Goal: Task Accomplishment & Management: Use online tool/utility

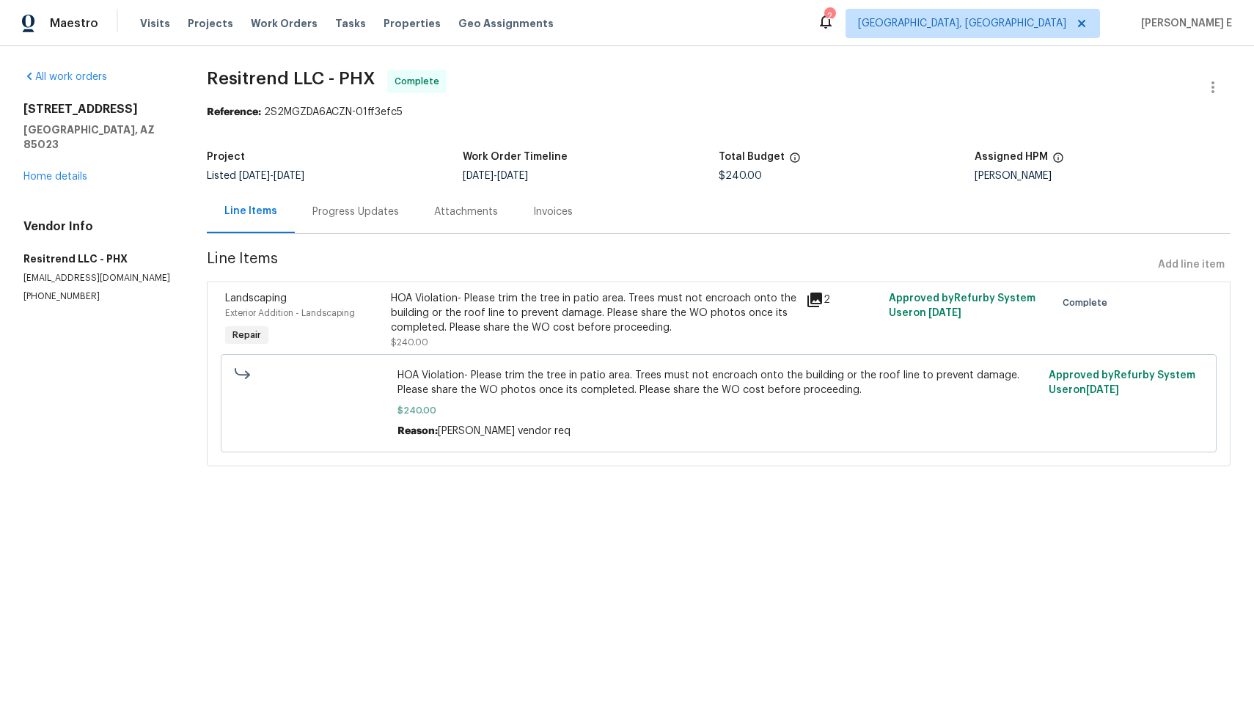
click at [754, 403] on span "$240.00" at bounding box center [719, 410] width 643 height 15
click at [667, 297] on div "HOA Violation- Please trim the tree in patio area. Trees must not encroach onto…" at bounding box center [594, 313] width 406 height 44
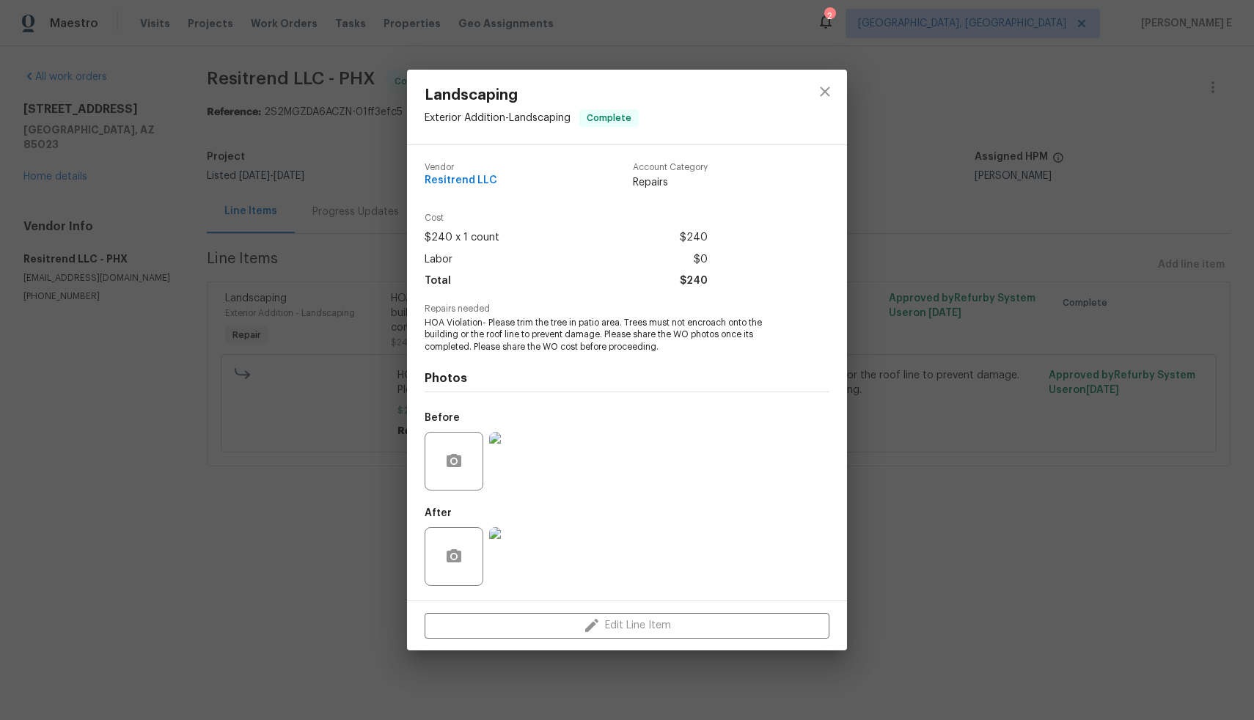
click at [839, 536] on div "Vendor Resitrend LLC Account Category Repairs Cost $240 x 1 count $240 Labor $0…" at bounding box center [627, 373] width 440 height 456
click at [880, 532] on div "Landscaping Exterior Addition - Landscaping Complete Vendor Resitrend LLC Accou…" at bounding box center [627, 360] width 1254 height 720
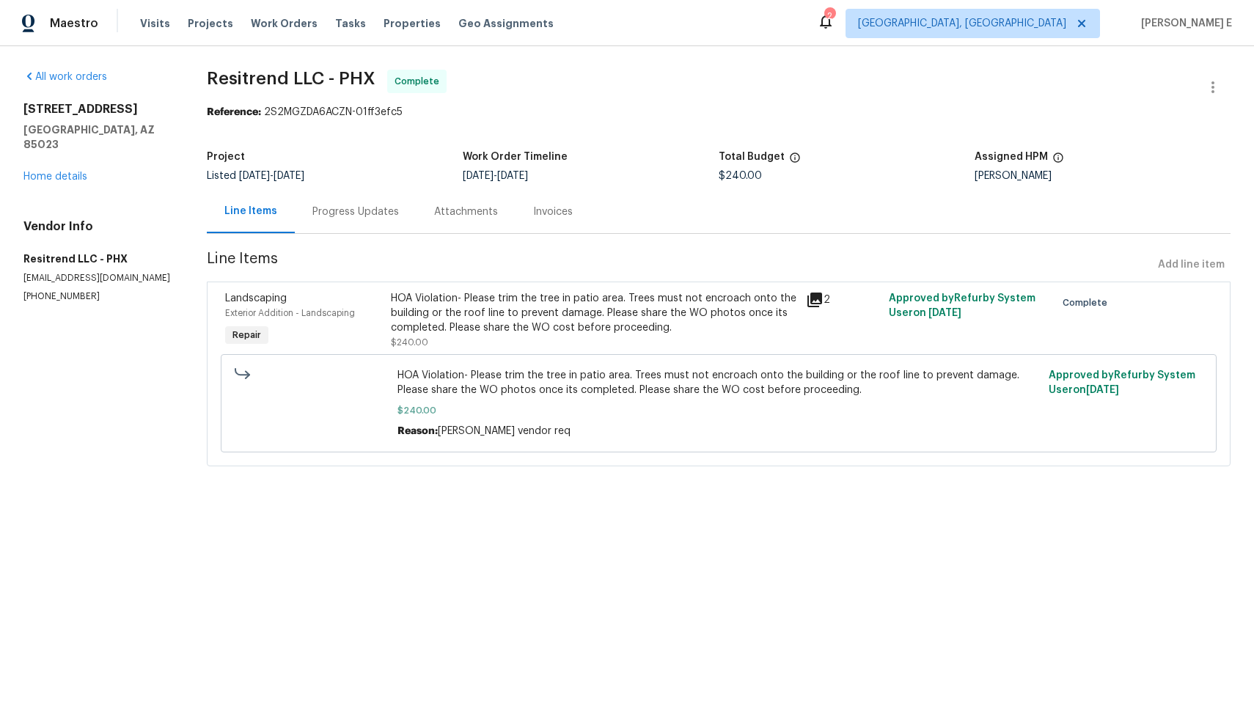
click at [331, 206] on div "Progress Updates" at bounding box center [356, 212] width 87 height 15
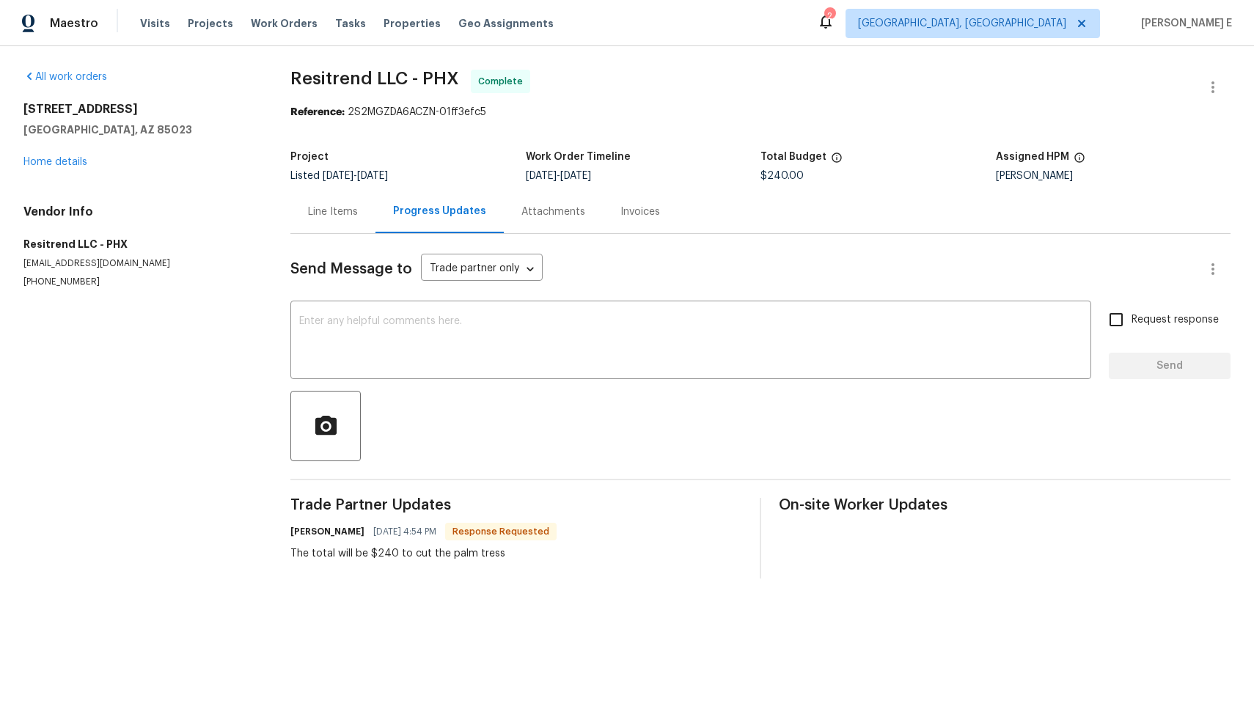
click at [332, 222] on div "Line Items" at bounding box center [333, 211] width 85 height 43
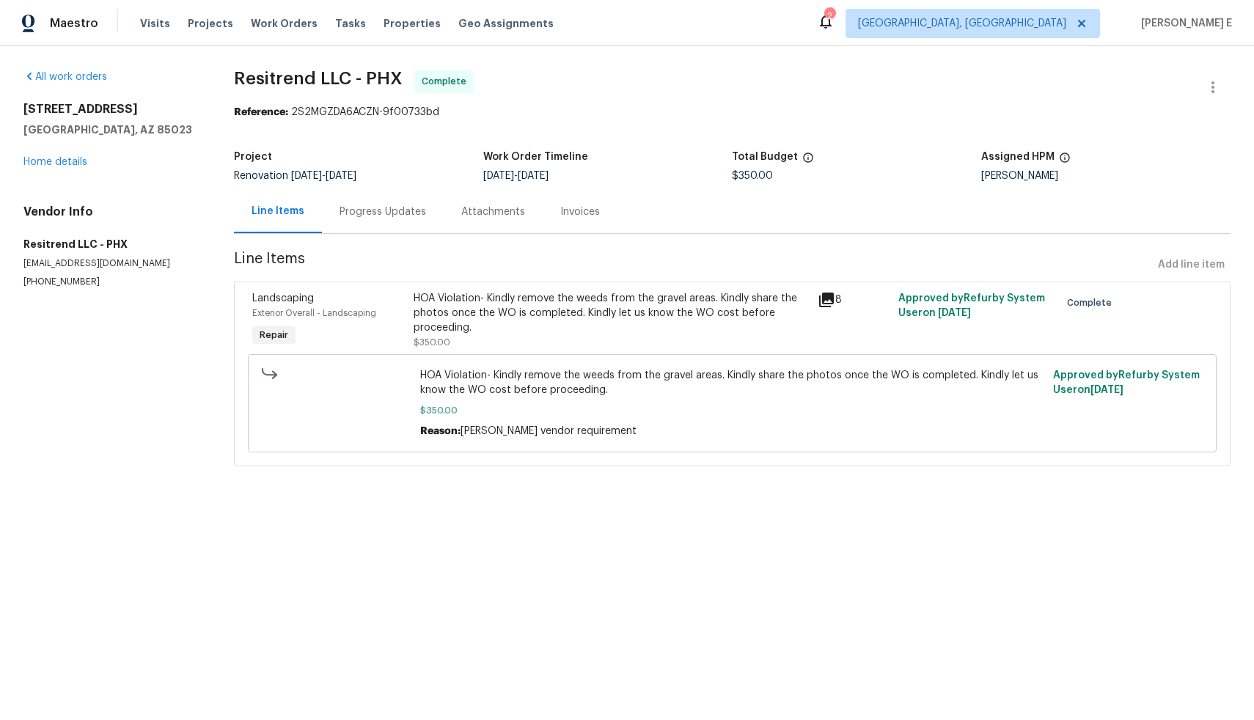
click at [357, 211] on div "Progress Updates" at bounding box center [383, 212] width 87 height 15
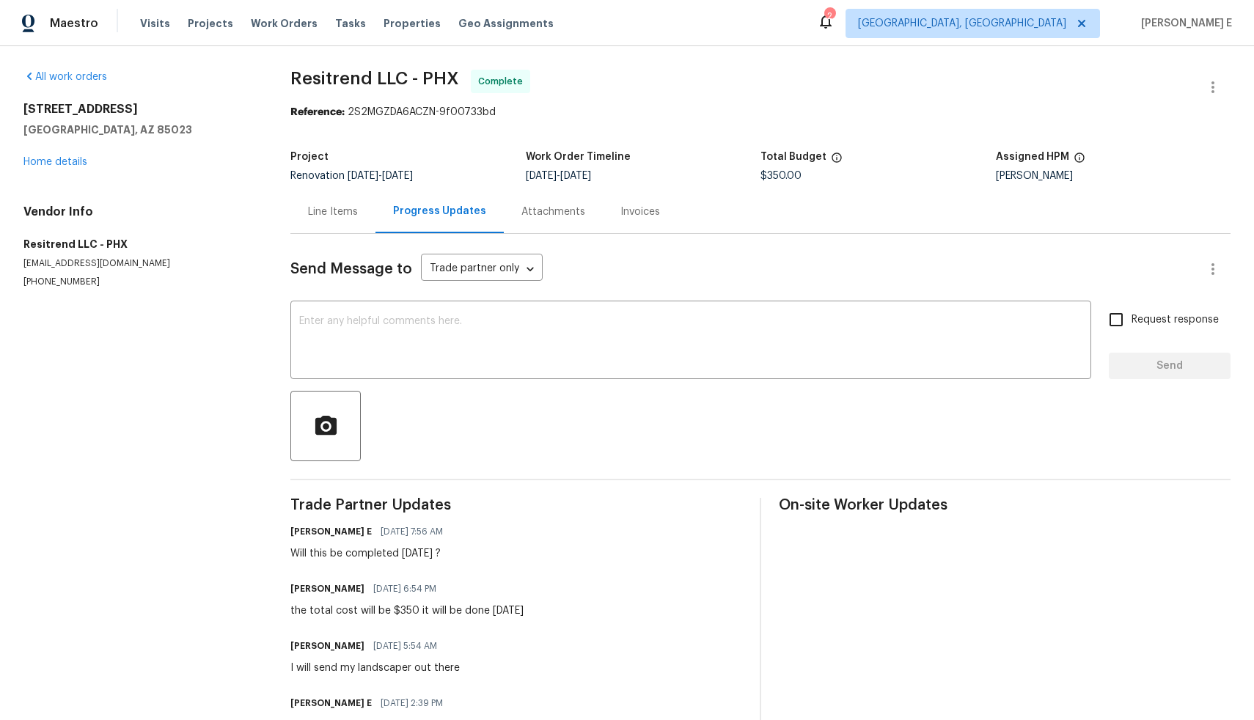
scroll to position [65, 0]
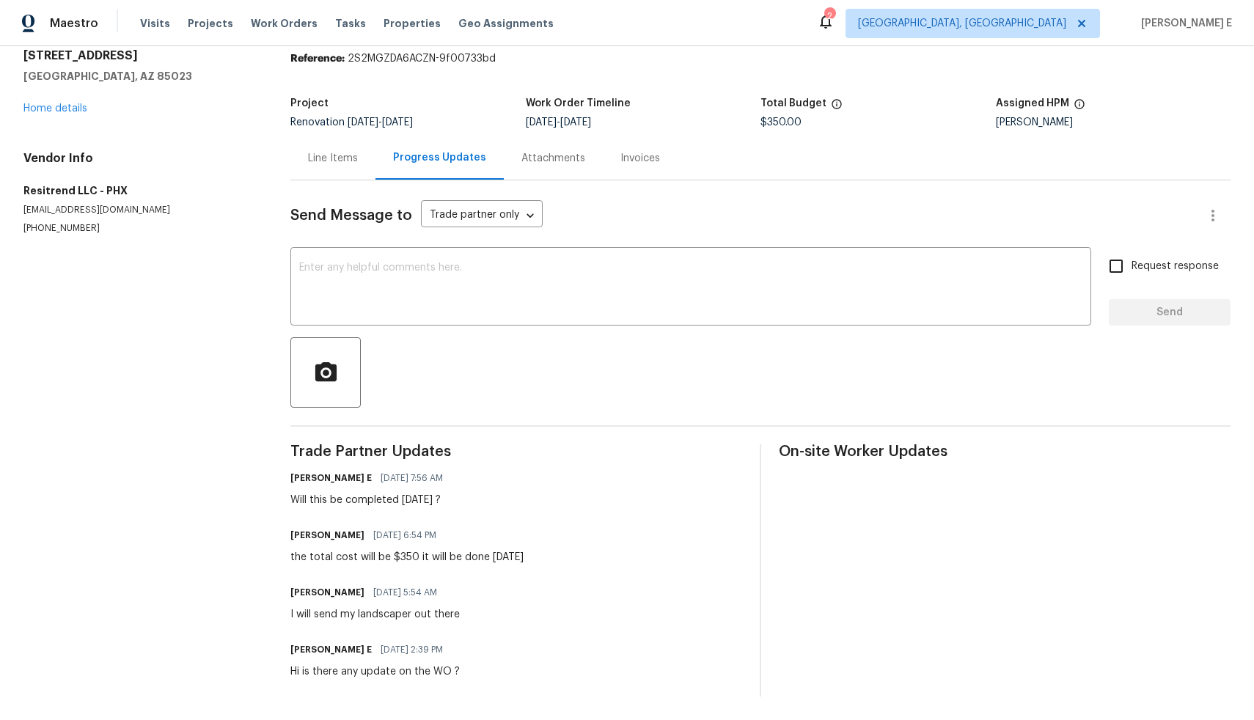
click at [355, 153] on div "Line Items" at bounding box center [333, 158] width 50 height 15
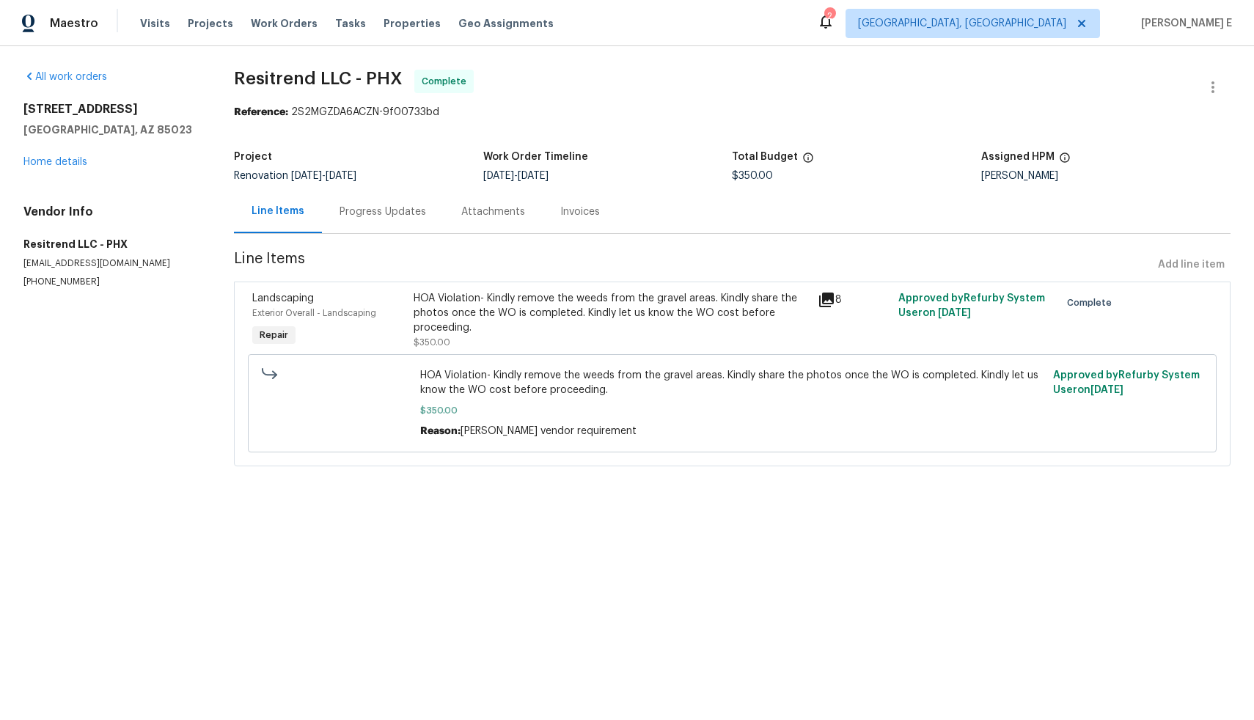
click at [401, 219] on div "Progress Updates" at bounding box center [383, 212] width 87 height 15
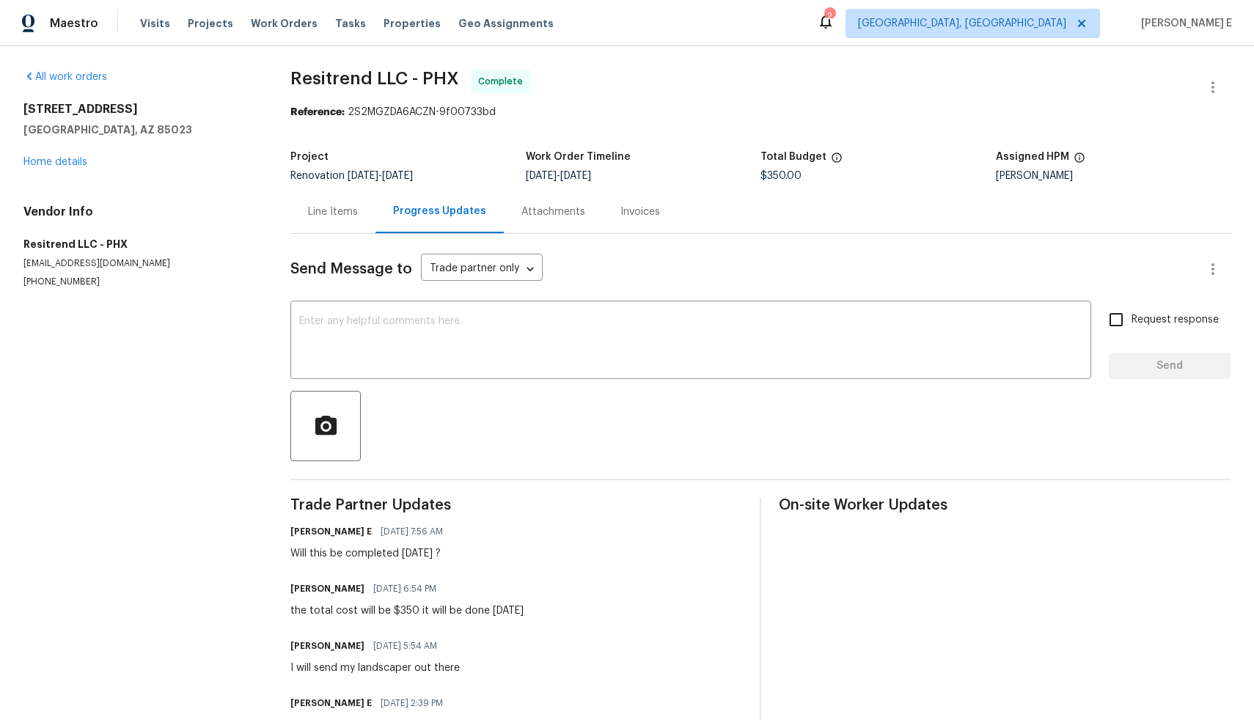
click at [313, 209] on div "Line Items" at bounding box center [333, 212] width 50 height 15
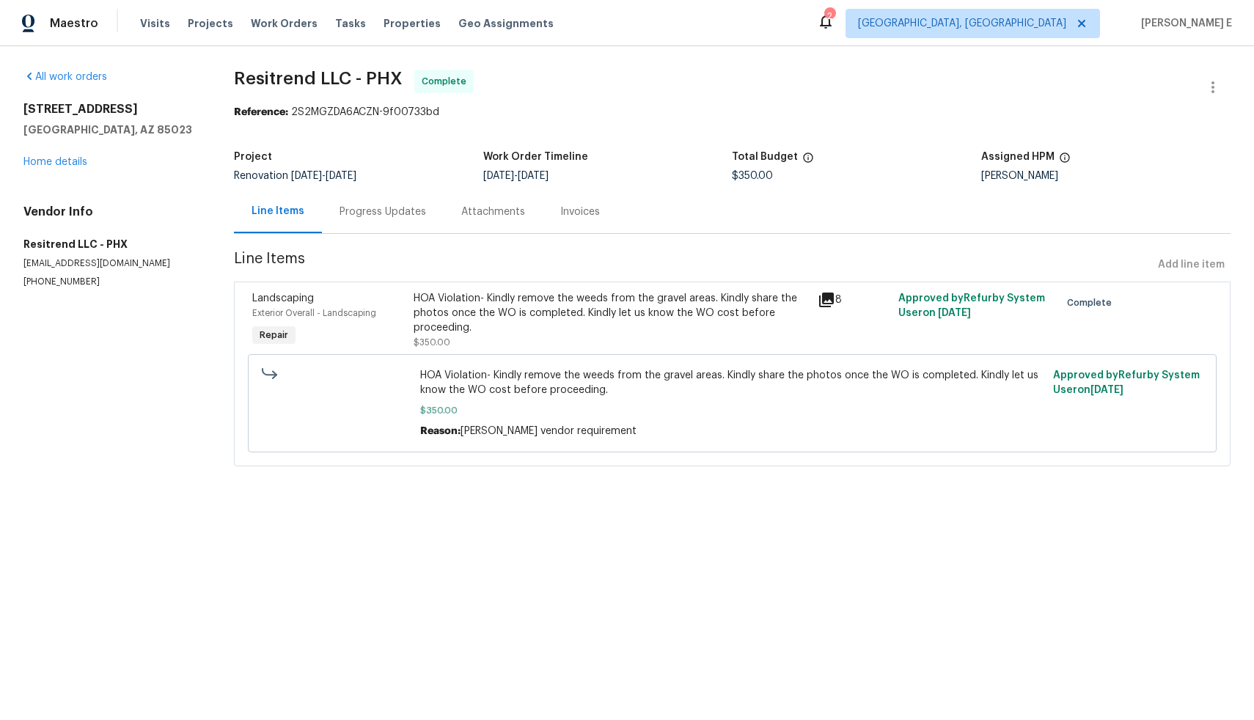
click at [409, 221] on div "Progress Updates" at bounding box center [383, 211] width 122 height 43
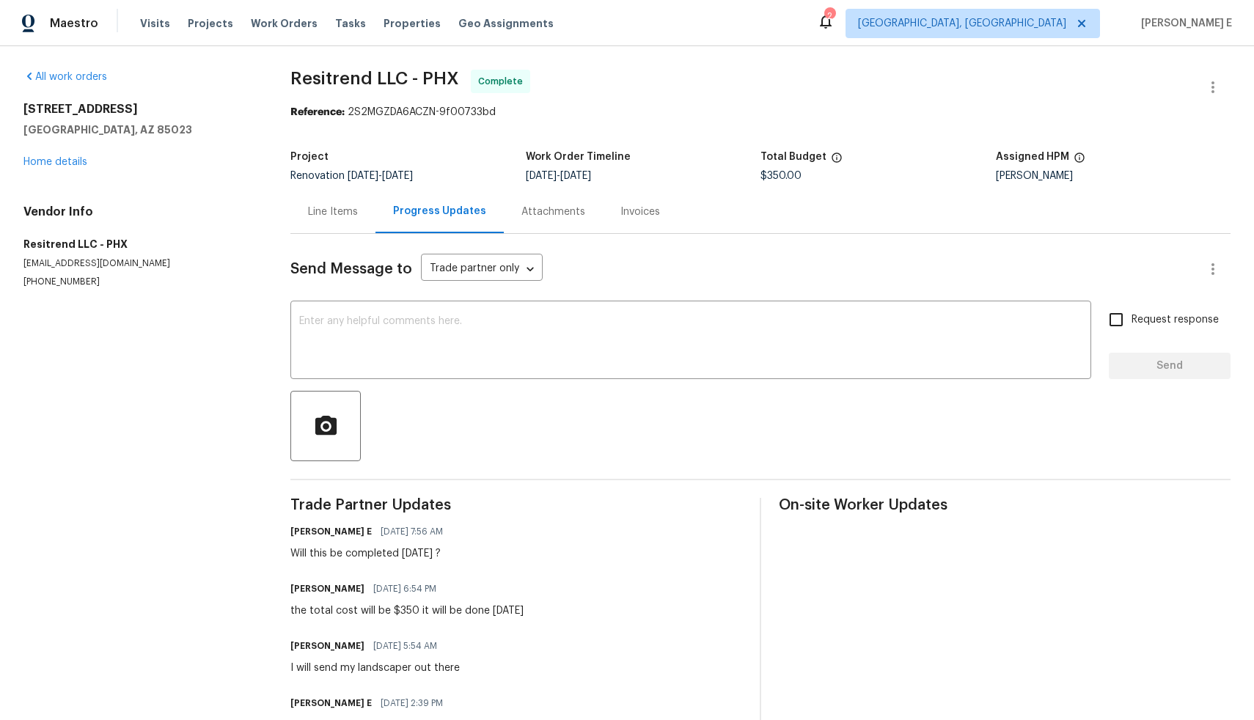
scroll to position [65, 0]
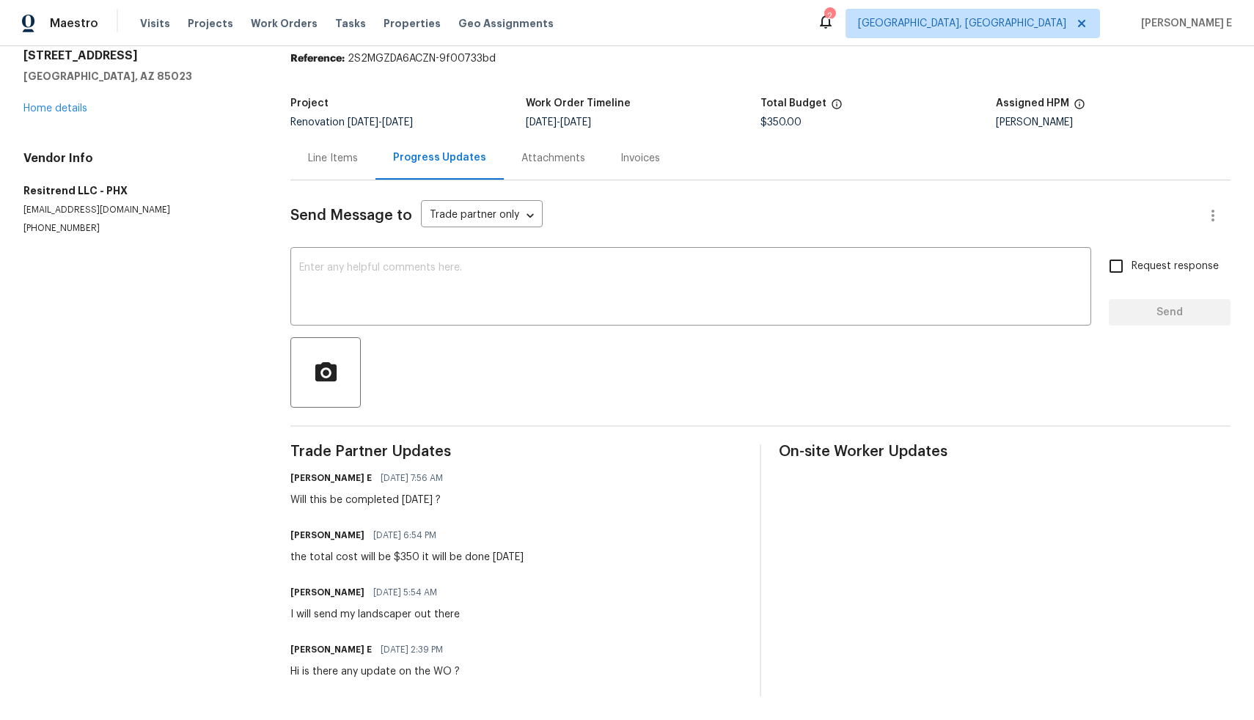
click at [343, 151] on div "Line Items" at bounding box center [333, 158] width 50 height 15
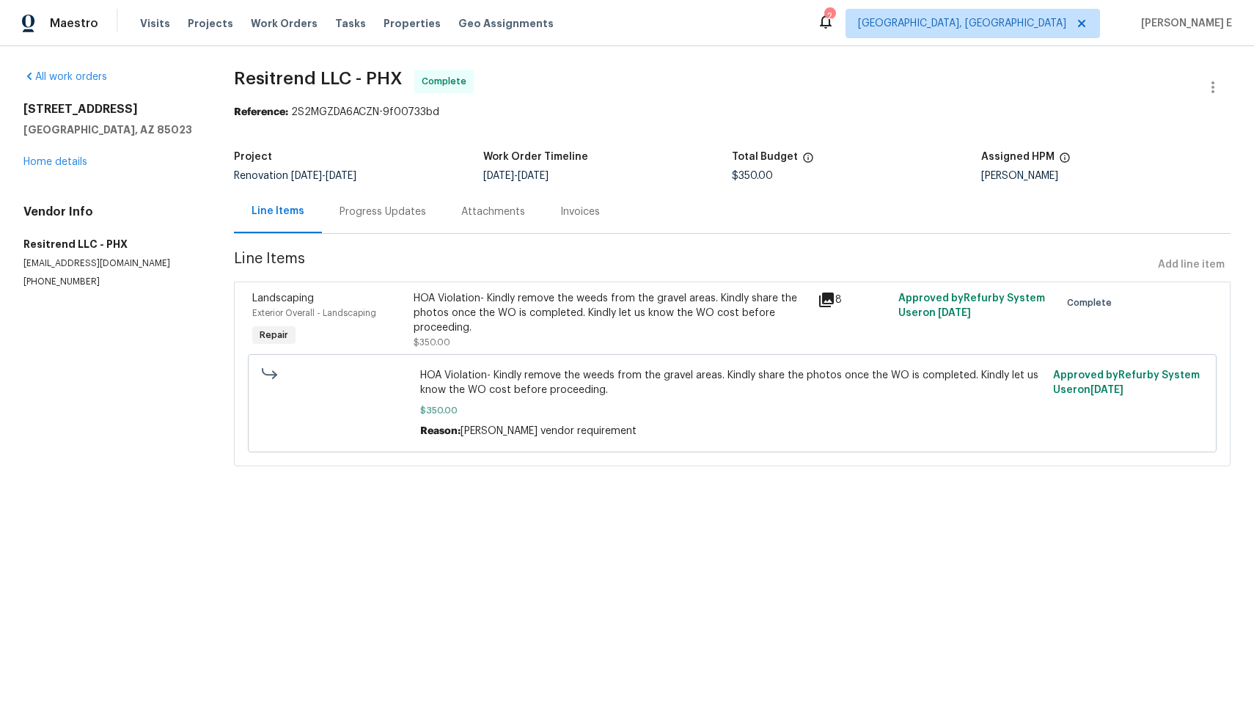
click at [571, 216] on div "Invoices" at bounding box center [580, 212] width 40 height 15
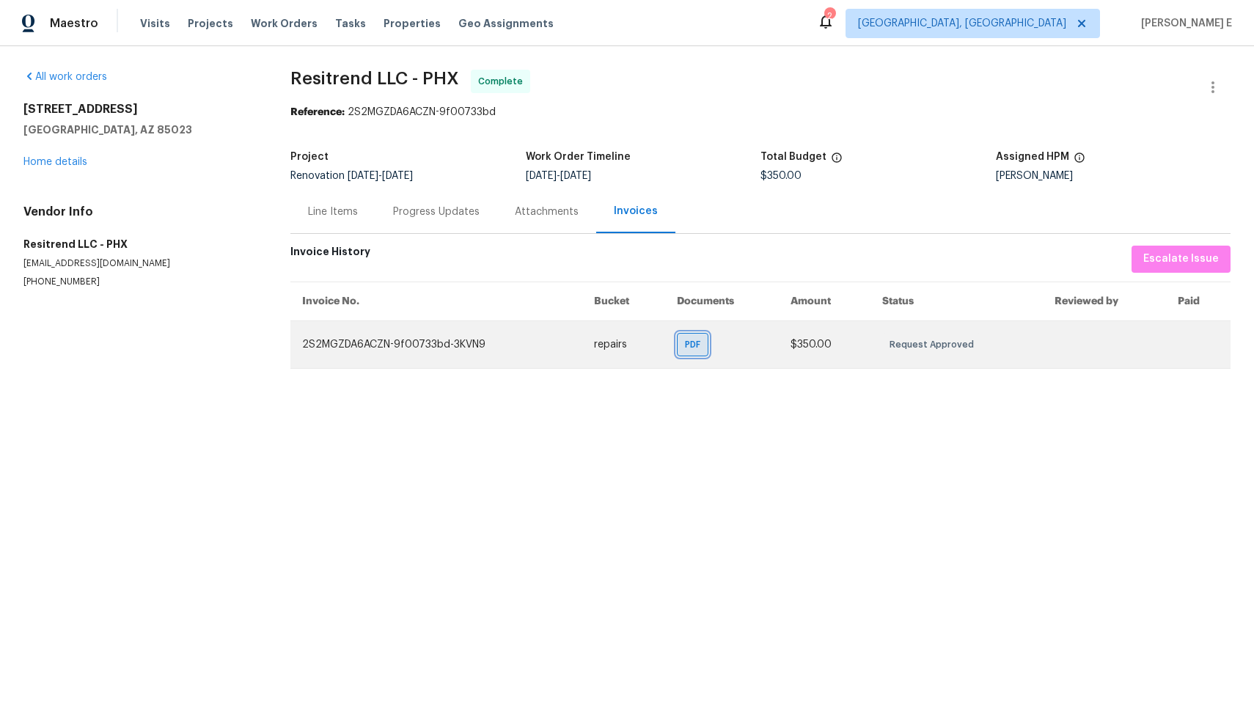
click at [691, 341] on span "PDF" at bounding box center [695, 344] width 21 height 15
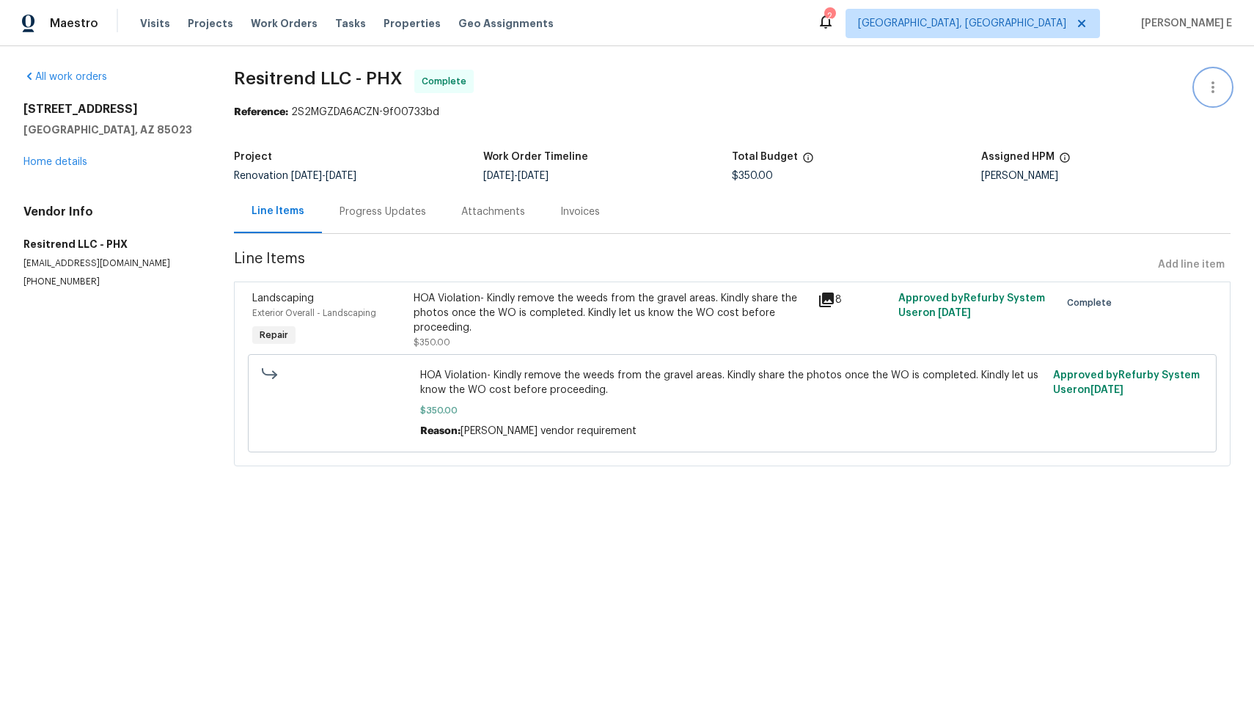
click at [1208, 93] on icon "button" at bounding box center [1214, 87] width 18 height 18
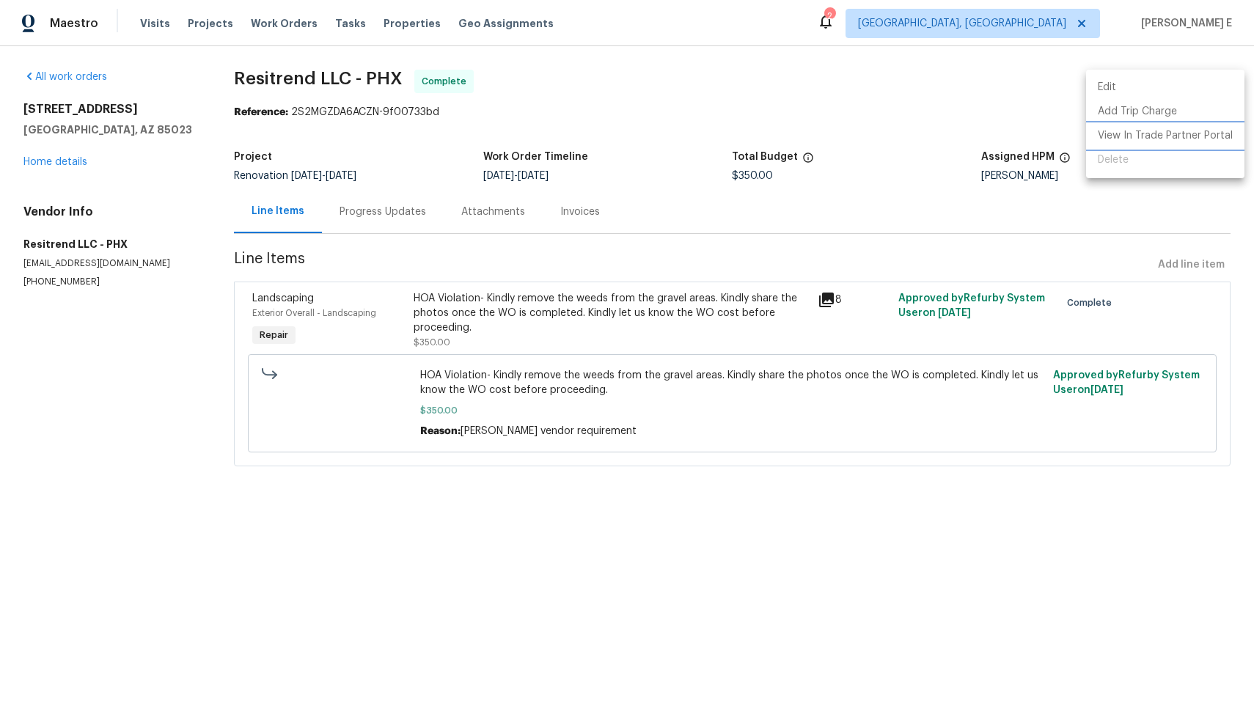
click at [1193, 134] on li "View In Trade Partner Portal" at bounding box center [1165, 136] width 158 height 24
click at [967, 511] on div at bounding box center [627, 360] width 1254 height 720
click at [1155, 150] on div "Project Renovation [DATE] - [DATE] Work Order Timeline [DATE] - [DATE] Total Bu…" at bounding box center [732, 166] width 997 height 47
